Goal: Task Accomplishment & Management: Manage account settings

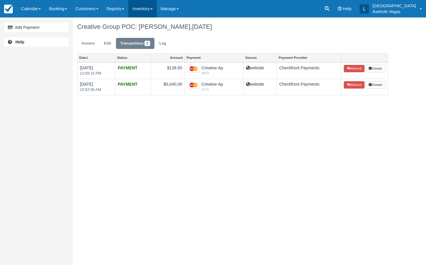
click at [155, 10] on link "Inventory" at bounding box center [142, 8] width 28 height 17
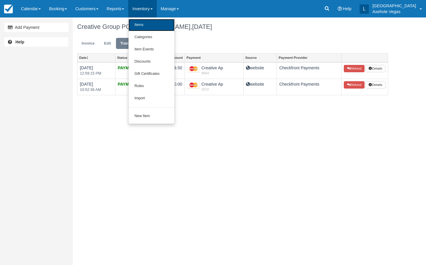
click at [154, 29] on link "Items" at bounding box center [152, 25] width 46 height 12
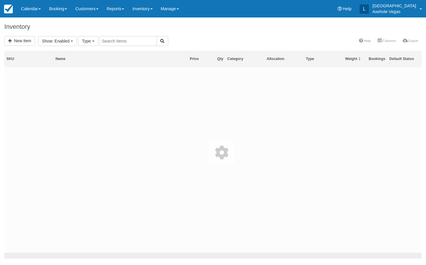
select select
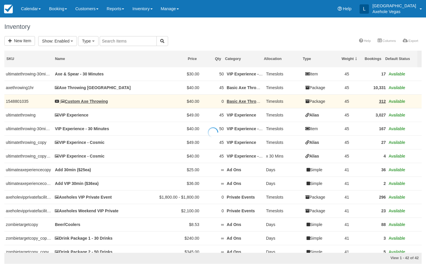
select select
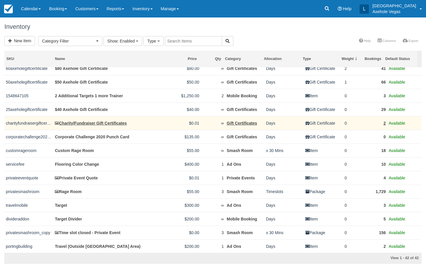
scroll to position [390, 0]
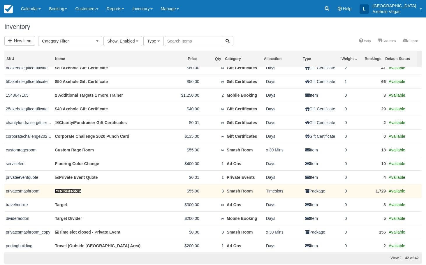
click at [78, 191] on link "Rage Room" at bounding box center [68, 191] width 27 height 5
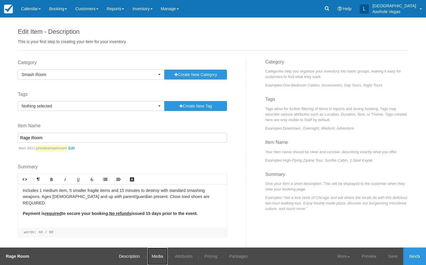
click at [163, 256] on link "Media" at bounding box center [158, 256] width 20 height 17
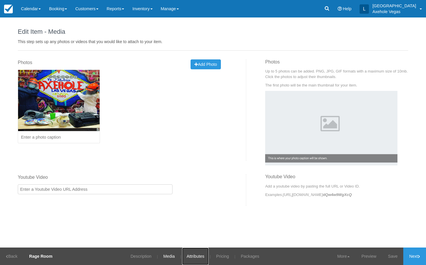
click at [182, 256] on link "Attributes" at bounding box center [195, 256] width 27 height 17
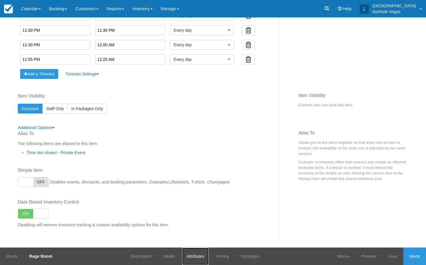
scroll to position [633, 0]
click at [222, 255] on link "Pricing" at bounding box center [223, 256] width 22 height 17
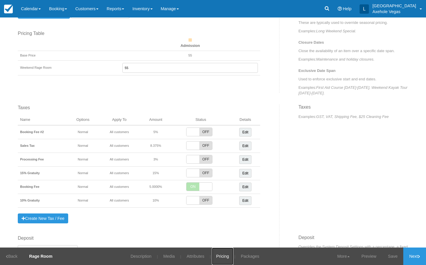
scroll to position [210, 0]
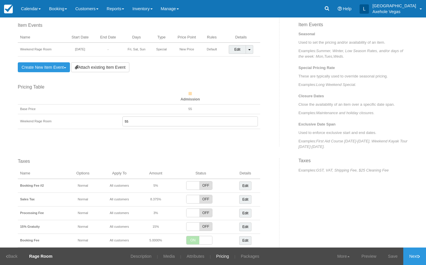
drag, startPoint x: 132, startPoint y: 122, endPoint x: 109, endPoint y: 121, distance: 23.1
click at [109, 121] on tr "Weekend Rage Room 55" at bounding box center [139, 121] width 243 height 15
click at [102, 146] on div "Item Events Name Start Date End Date Days Type Price Point Rules Details Weeken…" at bounding box center [146, 84] width 266 height 125
click at [386, 257] on link "Save" at bounding box center [393, 256] width 21 height 17
click at [165, 124] on input "text" at bounding box center [190, 122] width 136 height 10
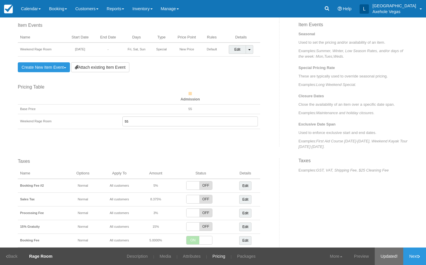
type input "55"
click at [390, 259] on link "Save" at bounding box center [393, 256] width 21 height 17
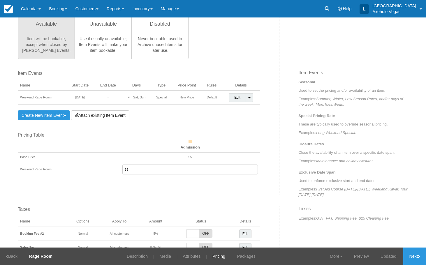
scroll to position [152, 0]
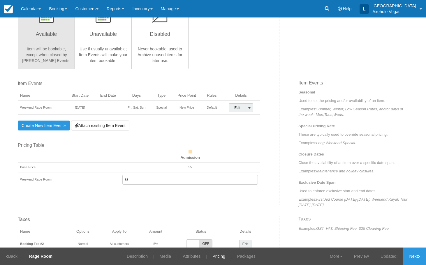
click at [191, 165] on td "55" at bounding box center [190, 168] width 140 height 10
click at [192, 150] on strong "Admission" at bounding box center [190, 155] width 136 height 10
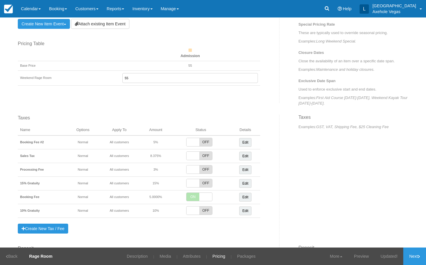
scroll to position [262, 0]
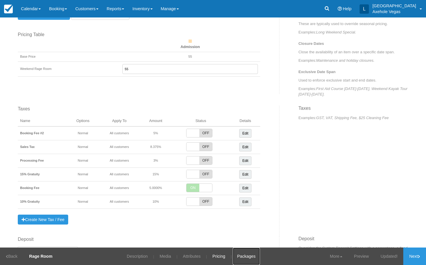
click at [246, 256] on link "Packages" at bounding box center [246, 256] width 27 height 17
